Goal: Task Accomplishment & Management: Complete application form

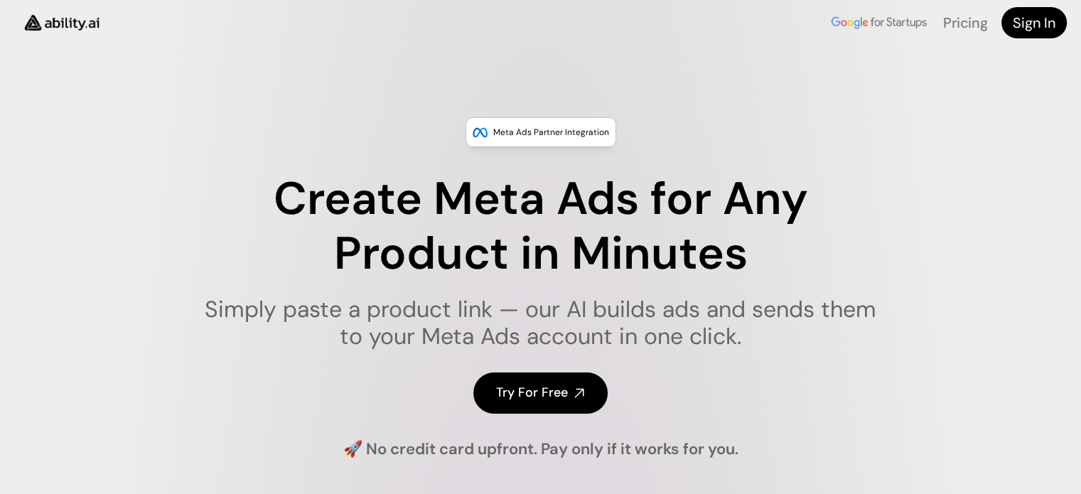
click at [526, 394] on h4 "Try For Free" at bounding box center [532, 393] width 72 height 18
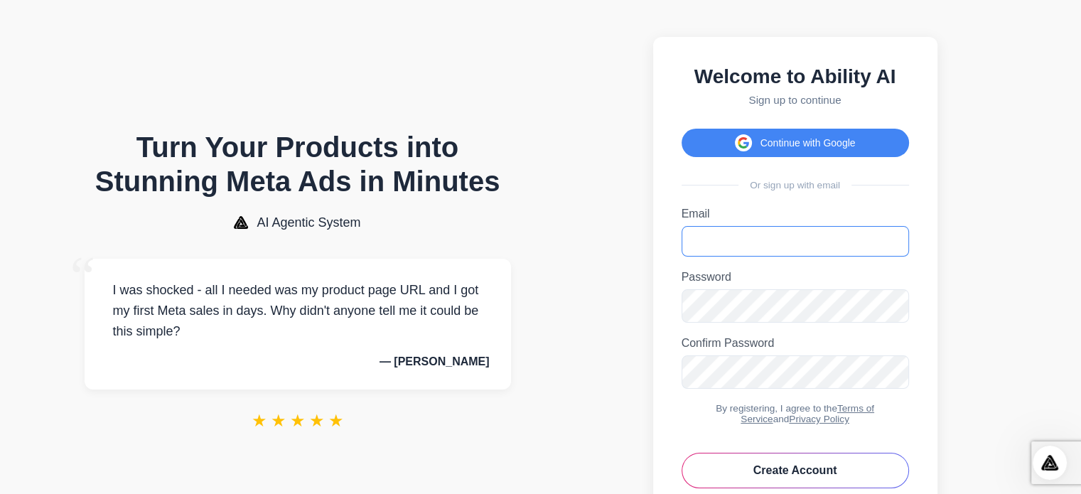
click at [699, 251] on input "Email" at bounding box center [794, 241] width 227 height 31
paste input "**********"
type input "**********"
click at [895, 312] on icon "Toggle password visibility" at bounding box center [893, 305] width 14 height 14
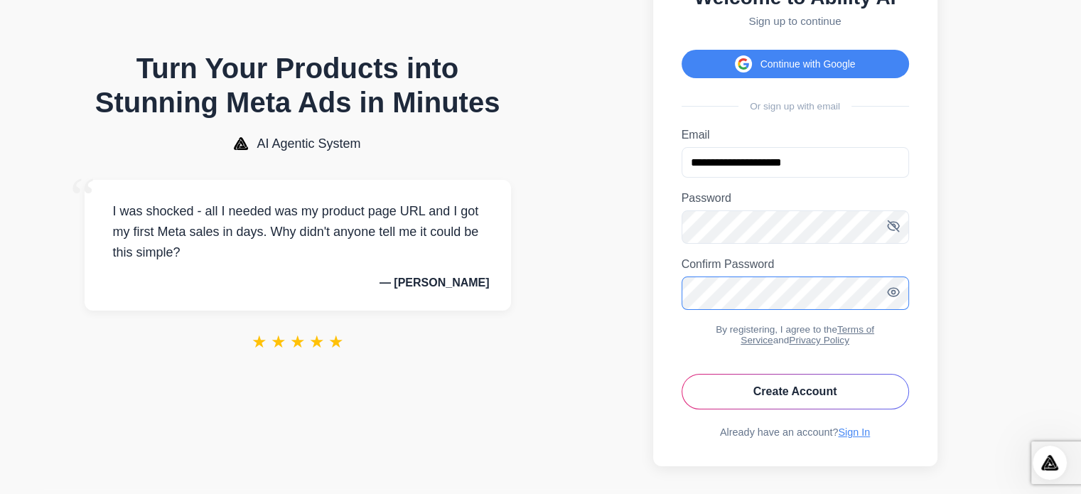
scroll to position [80, 0]
click at [819, 409] on button "Create Account" at bounding box center [794, 391] width 227 height 36
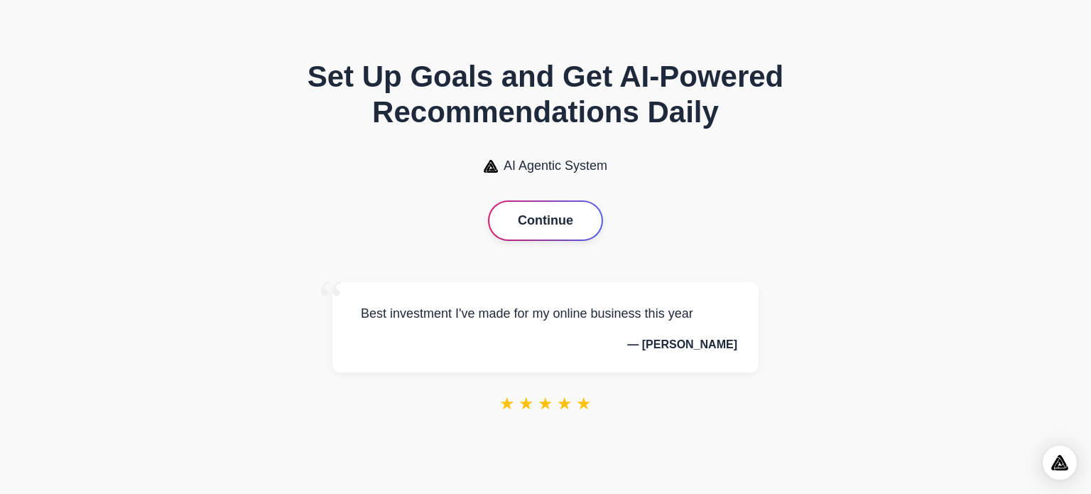
click at [549, 217] on button "Continue" at bounding box center [546, 221] width 112 height 38
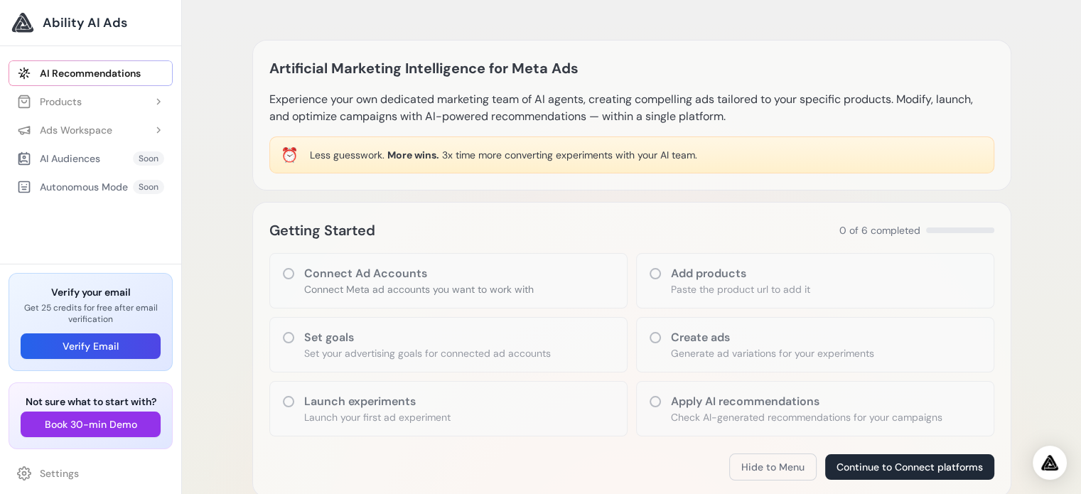
click at [652, 340] on icon at bounding box center [655, 337] width 14 height 14
click at [655, 338] on icon at bounding box center [655, 337] width 14 height 14
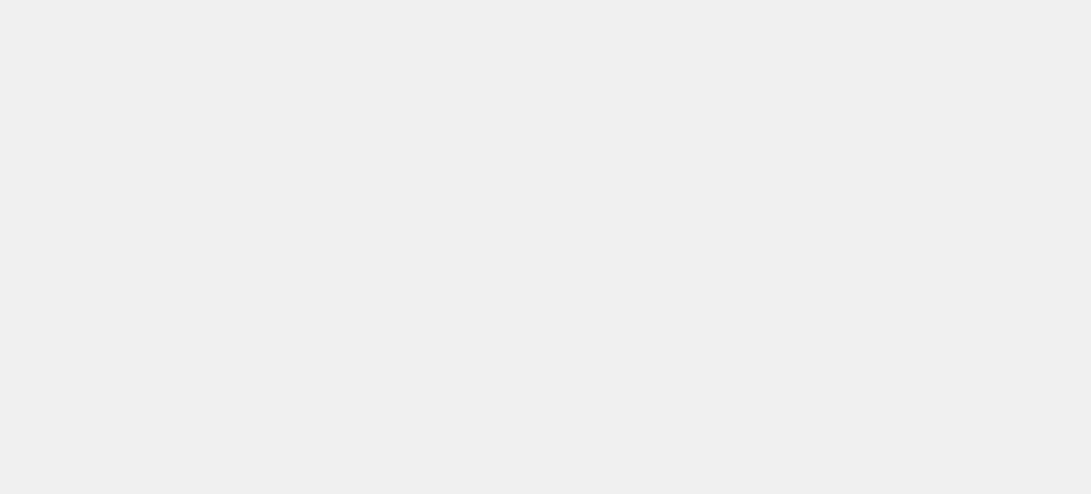
click at [885, 463] on body at bounding box center [545, 247] width 1091 height 494
